Goal: Check status: Check status

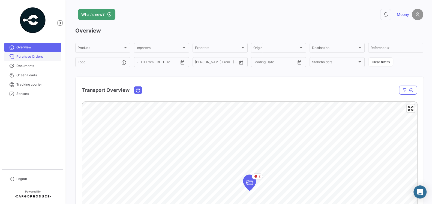
click at [22, 57] on span "Purchase Orders" at bounding box center [37, 56] width 43 height 5
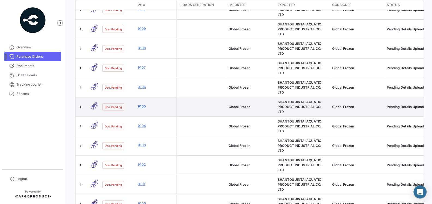
scroll to position [297, 0]
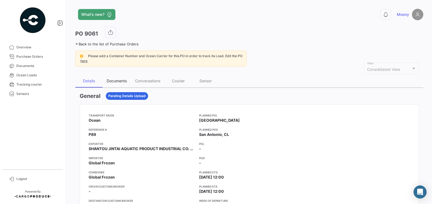
click at [113, 82] on div "Documents" at bounding box center [117, 80] width 20 height 5
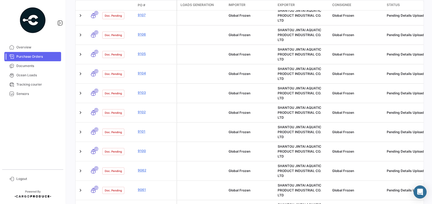
scroll to position [389, 0]
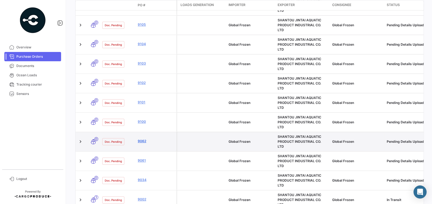
click at [142, 138] on link "9062" at bounding box center [156, 140] width 37 height 5
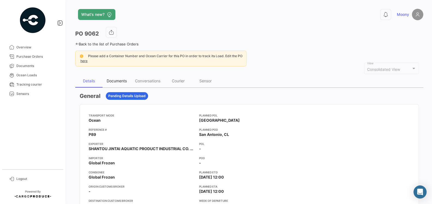
click at [119, 78] on div "Documents" at bounding box center [117, 80] width 20 height 5
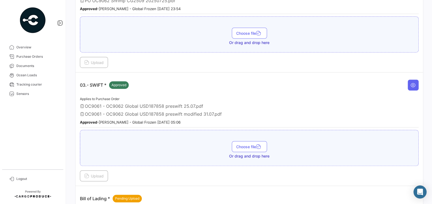
scroll to position [235, 0]
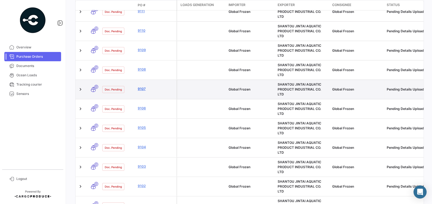
scroll to position [296, 0]
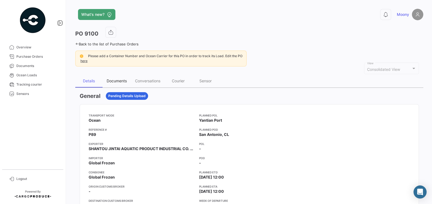
click at [117, 77] on div "Documents" at bounding box center [117, 80] width 28 height 13
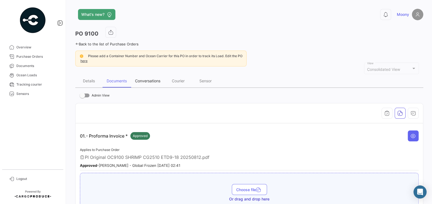
click at [142, 81] on div "Conversations" at bounding box center [147, 80] width 25 height 5
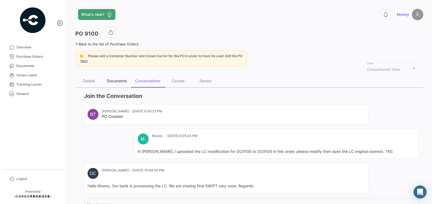
click at [116, 82] on div "Documents" at bounding box center [117, 80] width 28 height 13
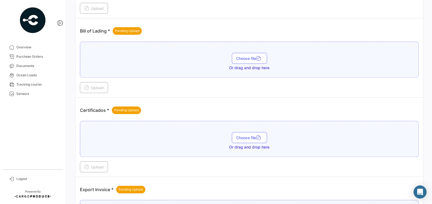
scroll to position [438, 0]
